Goal: Download file/media

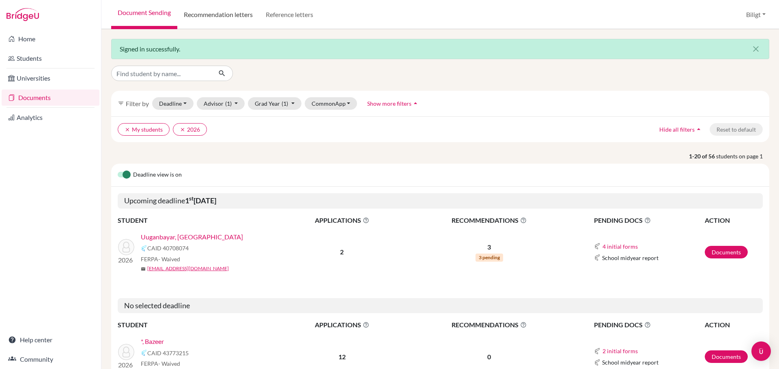
click at [238, 12] on link "Recommendation letters" at bounding box center [218, 14] width 82 height 29
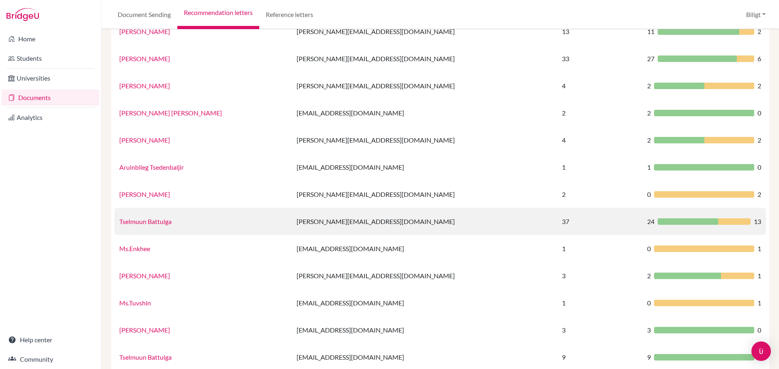
scroll to position [265, 0]
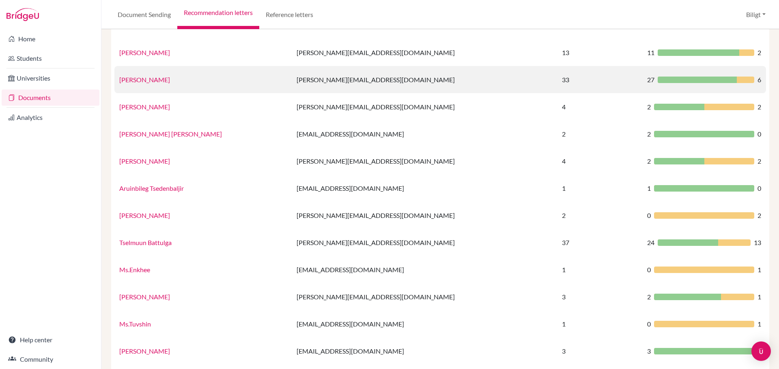
click at [165, 81] on link "[PERSON_NAME]" at bounding box center [144, 80] width 51 height 8
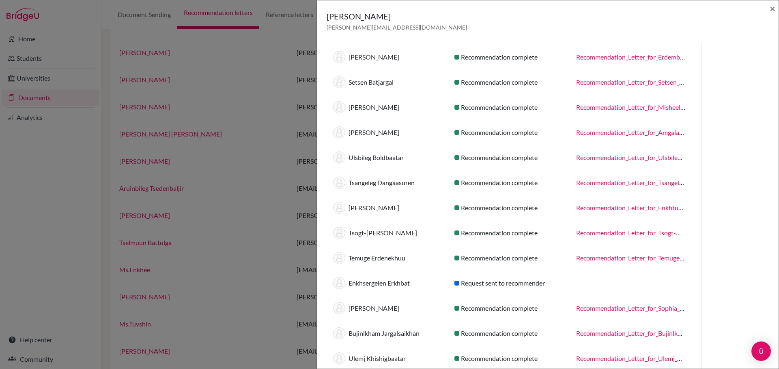
scroll to position [0, 0]
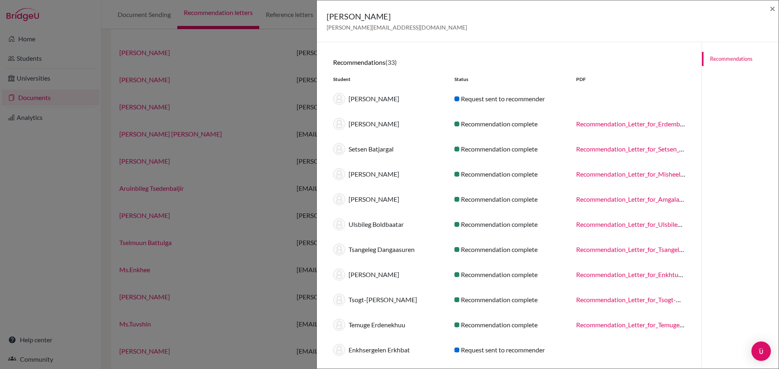
click at [617, 199] on link "Recommendation_Letter_for_Amgalan_Batkhuyag.pdf" at bounding box center [651, 199] width 150 height 8
